Goal: Task Accomplishment & Management: Complete application form

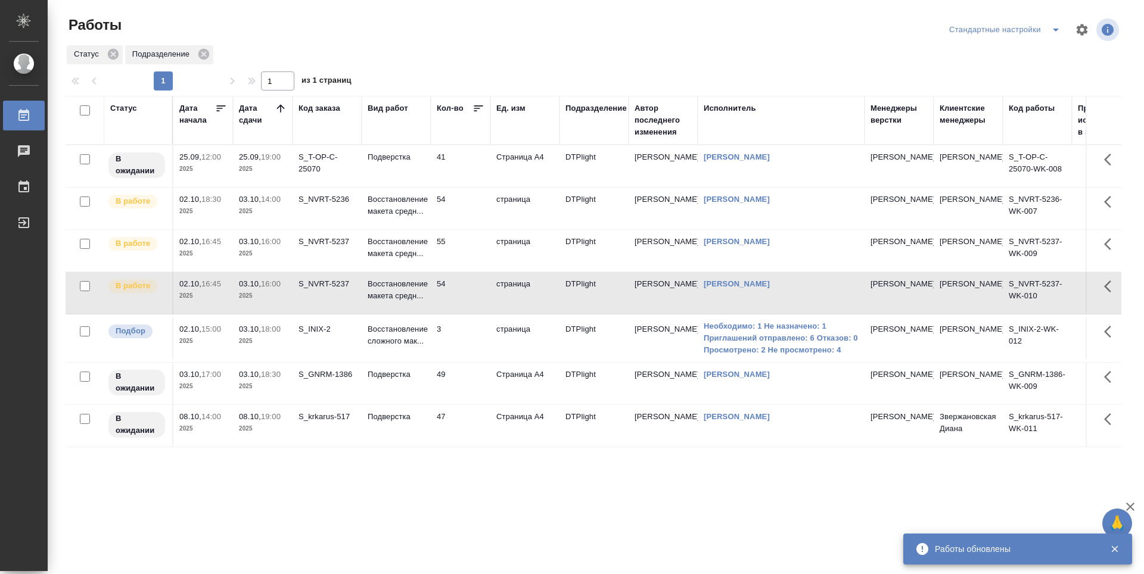
click at [473, 212] on td "54" at bounding box center [461, 209] width 60 height 42
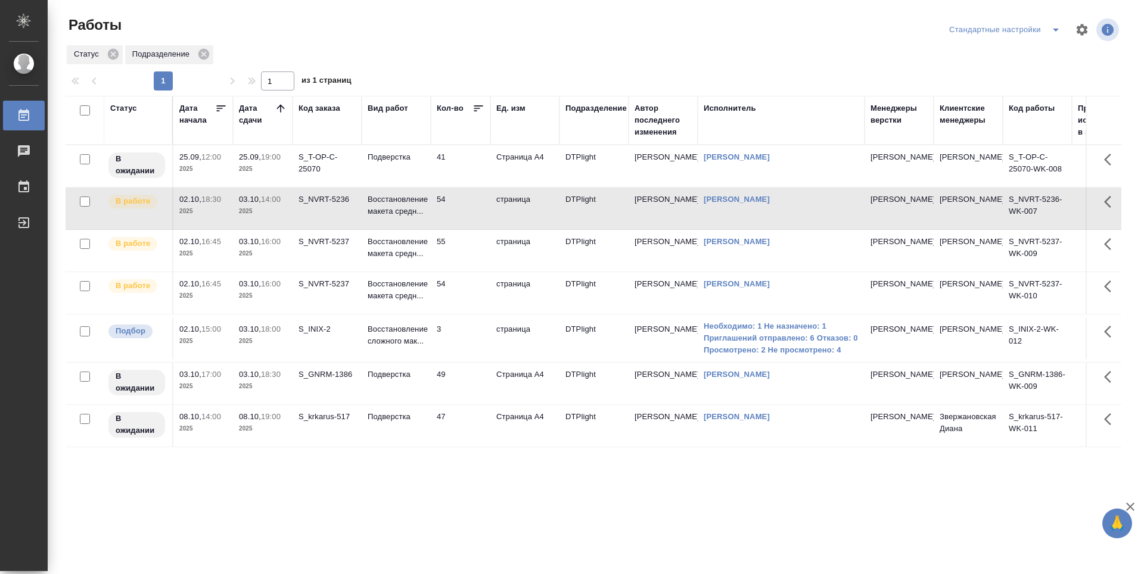
click at [473, 213] on td "54" at bounding box center [461, 209] width 60 height 42
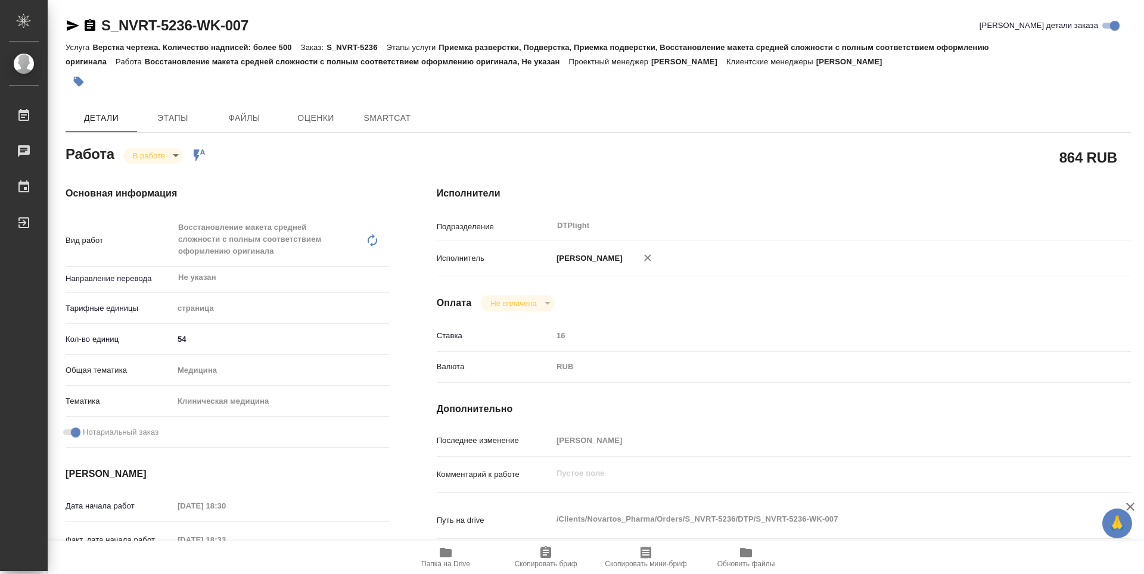
type textarea "x"
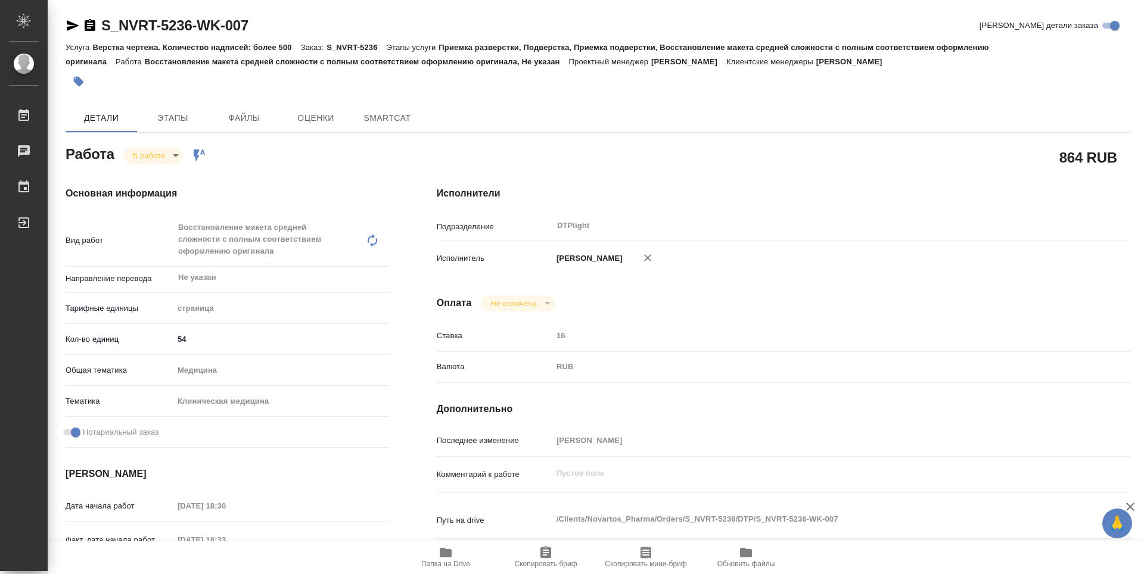
scroll to position [119, 0]
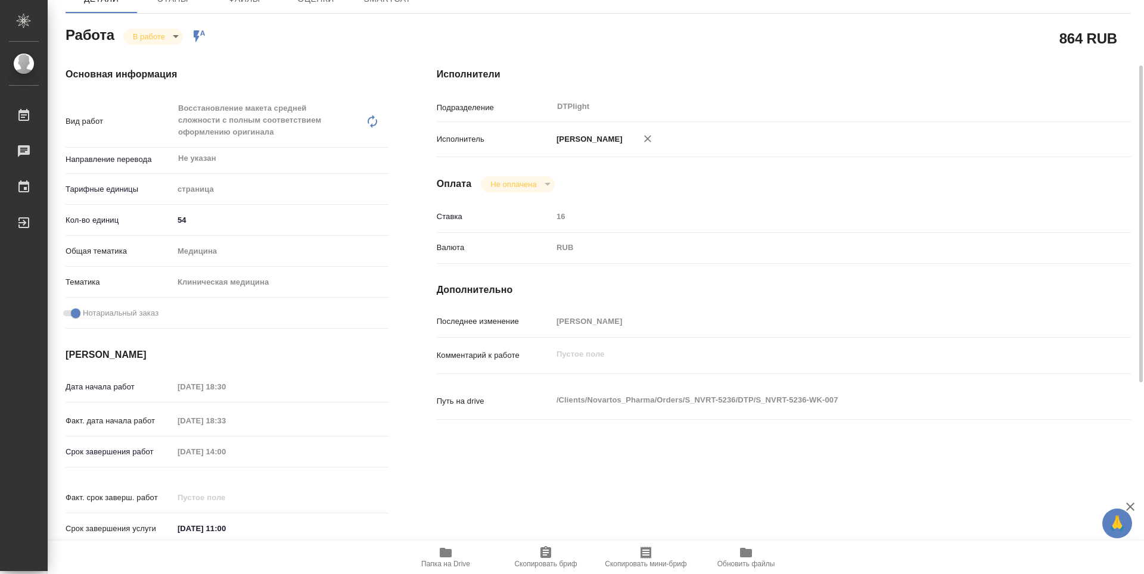
type textarea "x"
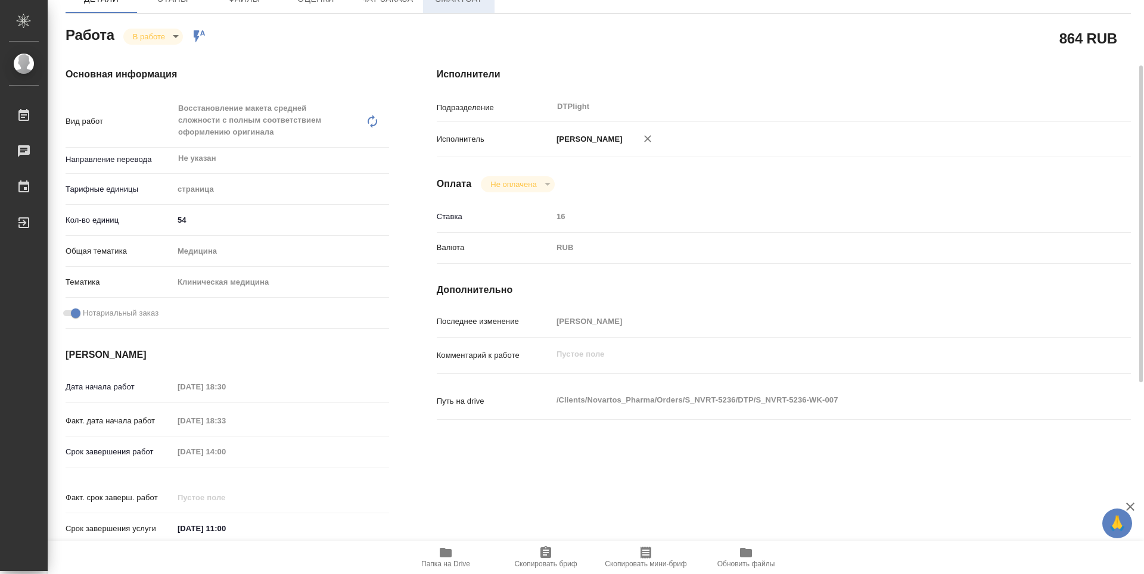
type textarea "x"
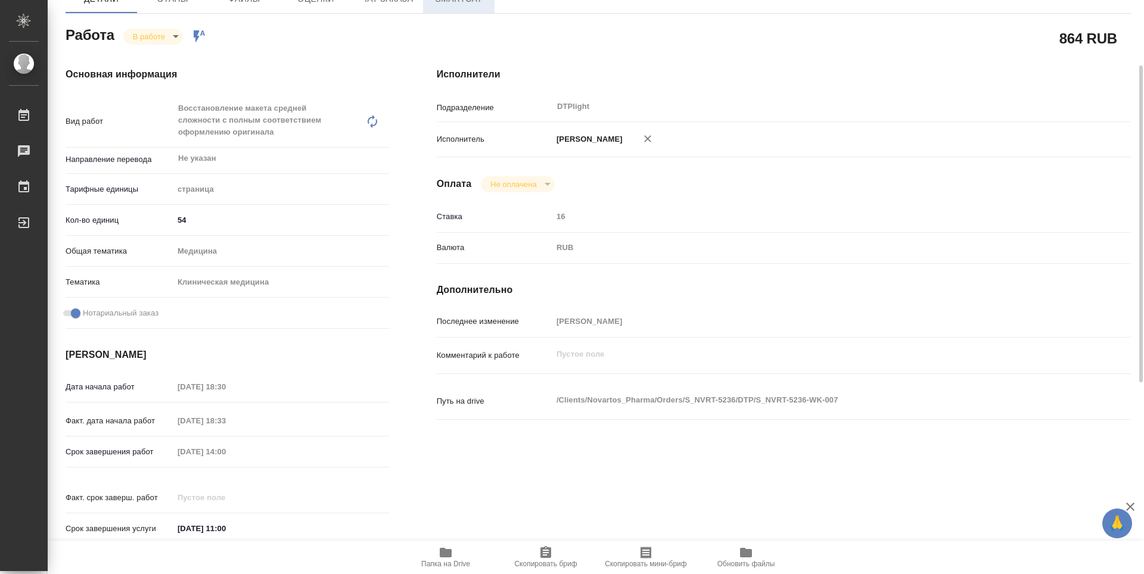
type textarea "x"
